Goal: Check status

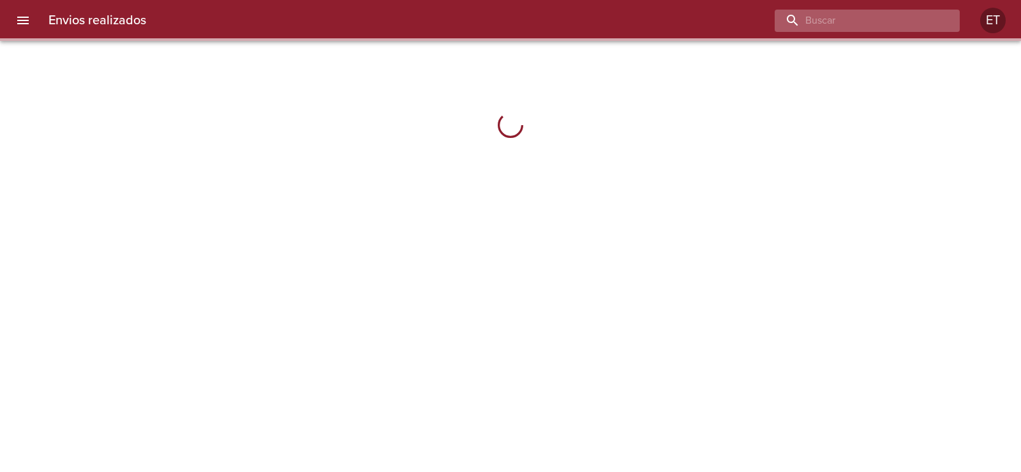
click at [911, 24] on input "buscar" at bounding box center [856, 21] width 163 height 22
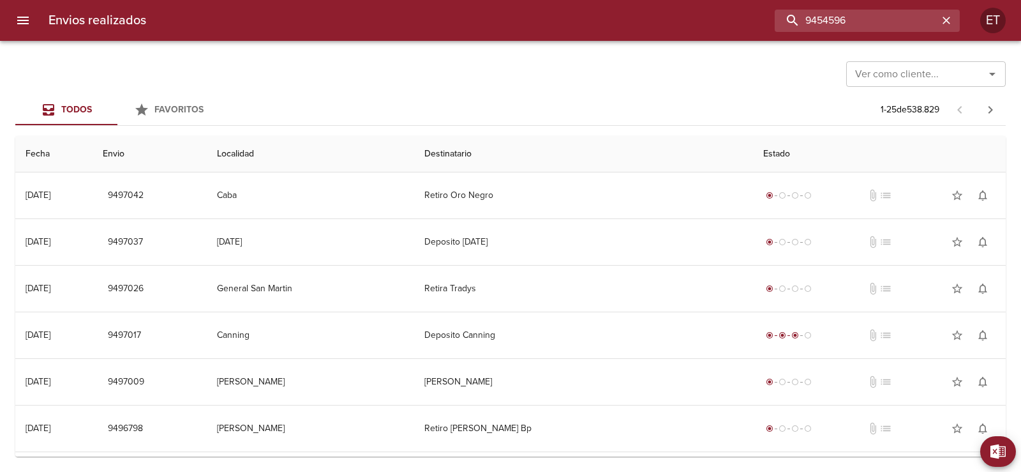
type input "9454596"
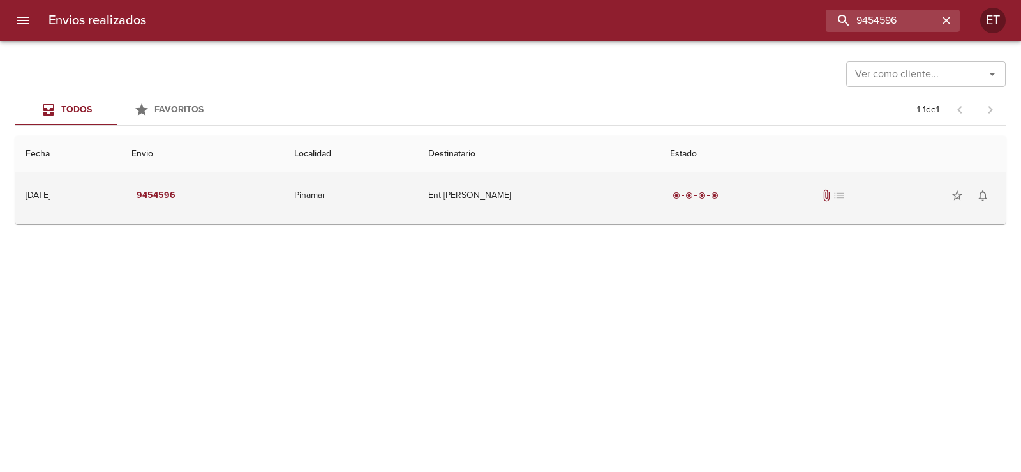
click at [809, 191] on div "radio_button_checked radio_button_checked radio_button_checked radio_button_che…" at bounding box center [833, 196] width 326 height 26
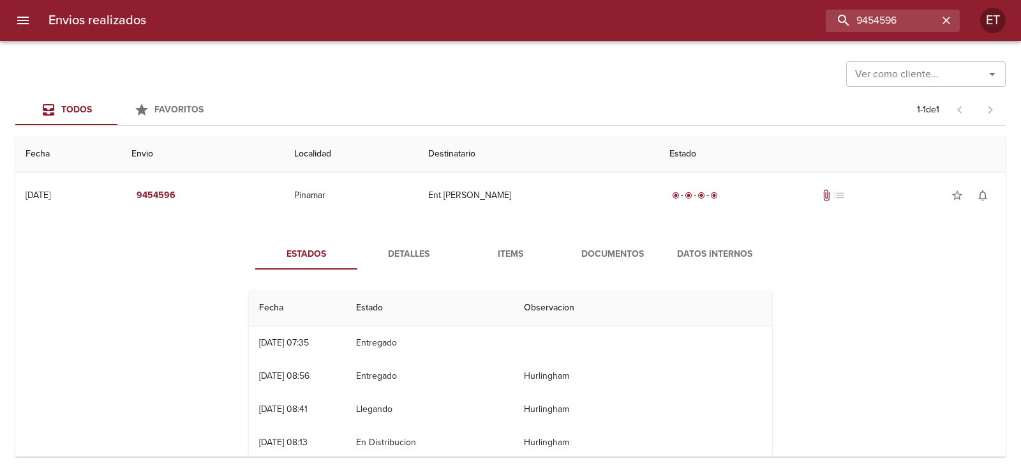
click at [593, 260] on span "Documentos" at bounding box center [612, 254] width 87 height 16
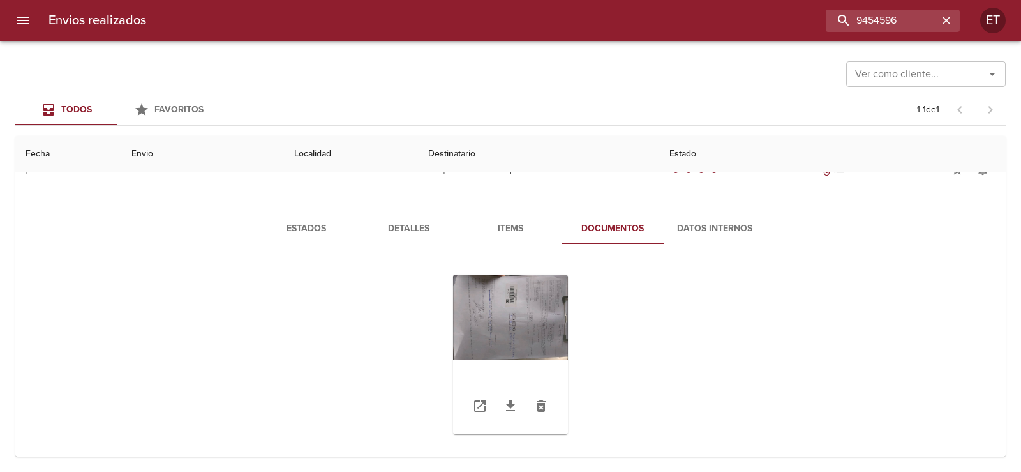
scroll to position [40, 0]
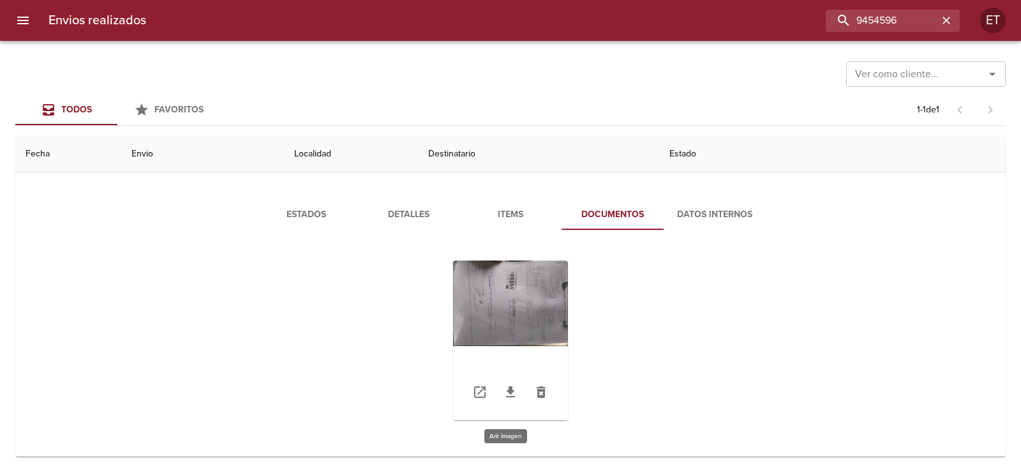
click at [523, 294] on div "Tabla de envíos del cliente" at bounding box center [510, 340] width 115 height 160
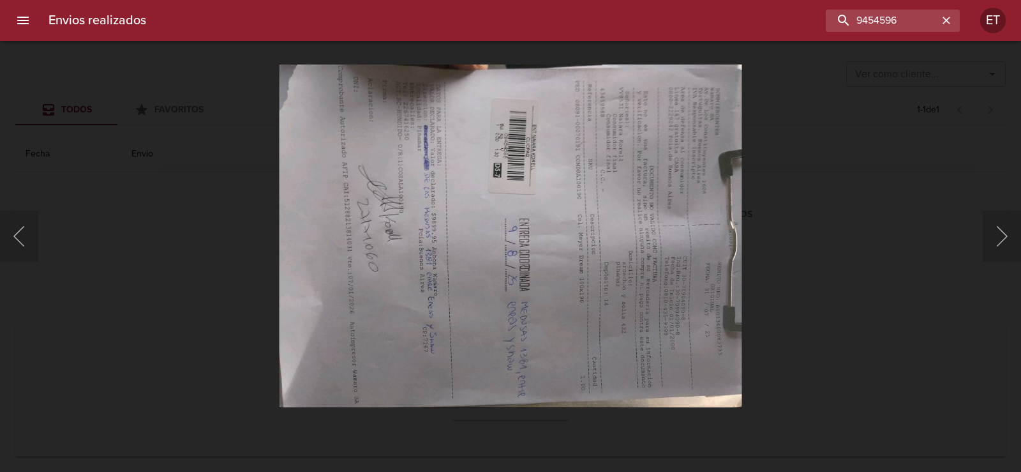
click at [869, 147] on div "Lightbox" at bounding box center [510, 236] width 1021 height 472
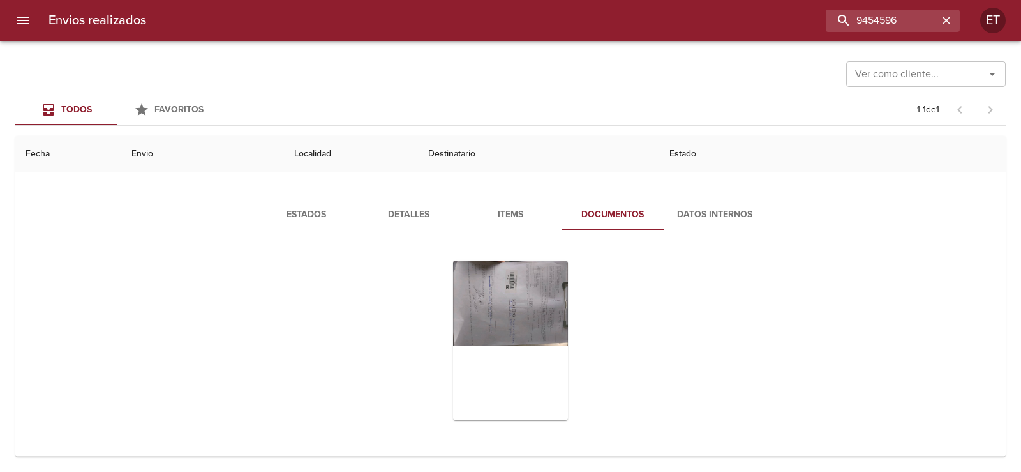
click at [401, 208] on span "Detalles" at bounding box center [408, 215] width 87 height 16
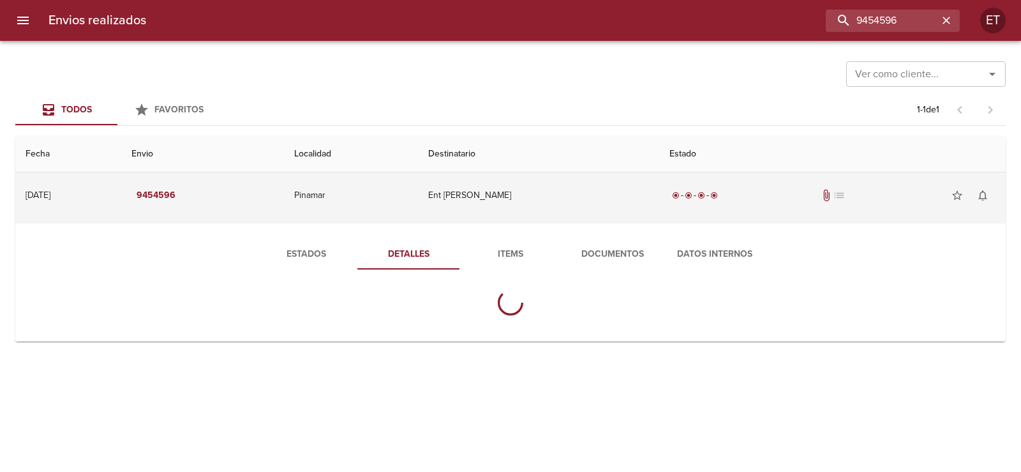
scroll to position [0, 0]
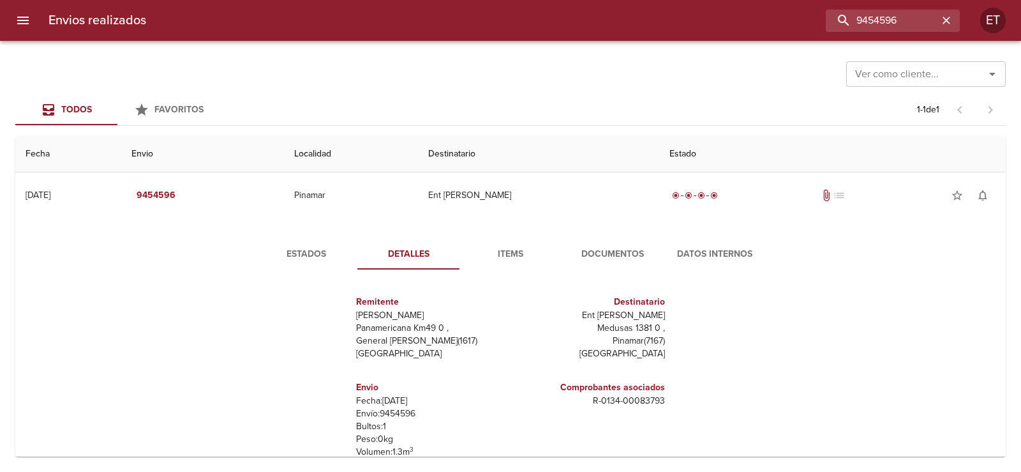
click at [504, 239] on div "Estados Detalles Items Documentos Datos Internos Remitente Wamaro Tortuguitas P…" at bounding box center [511, 386] width 970 height 326
click at [501, 260] on span "Items" at bounding box center [510, 254] width 87 height 16
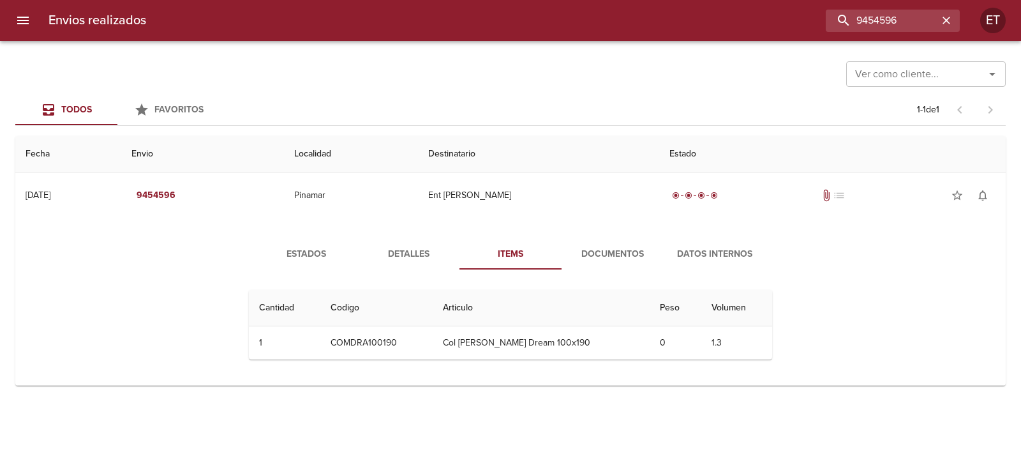
click at [308, 249] on span "Estados" at bounding box center [306, 254] width 87 height 16
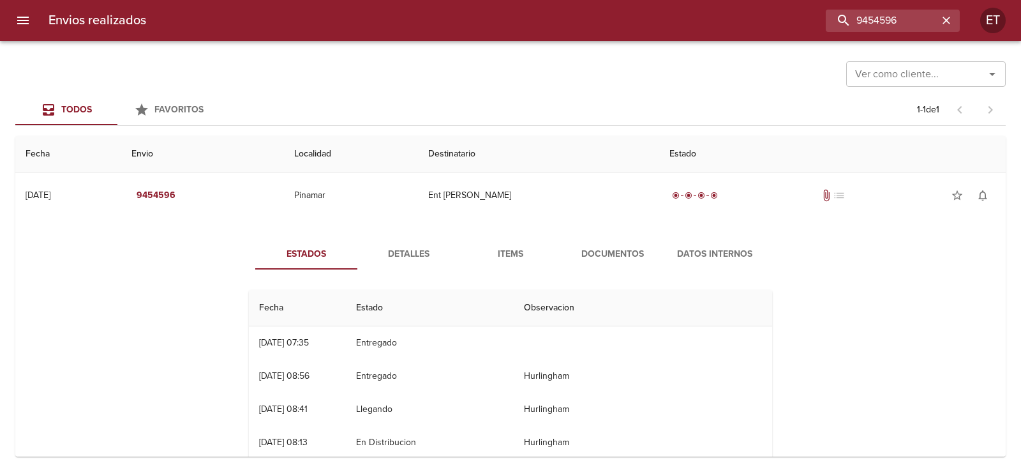
click at [872, 315] on div "Estados Detalles Items Documentos Datos Internos Fecha Estado Observacion 11/08…" at bounding box center [511, 386] width 970 height 327
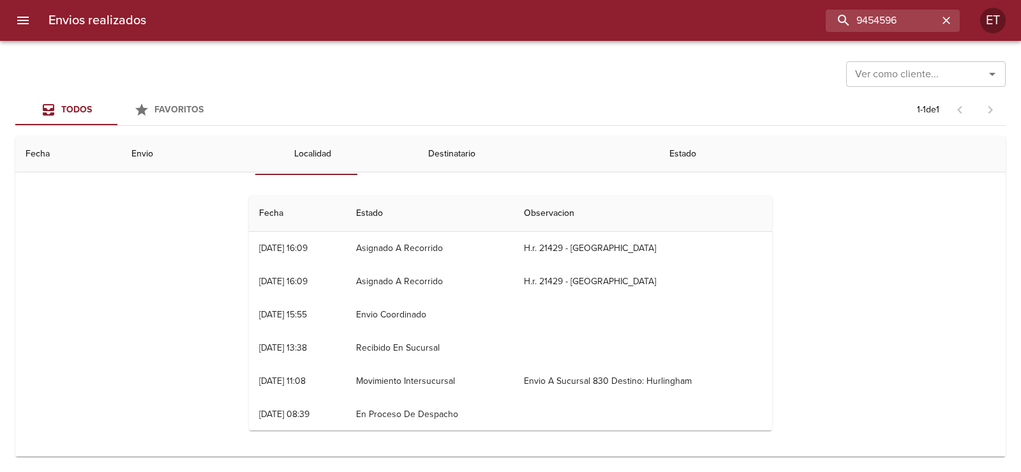
scroll to position [133, 0]
